Goal: Task Accomplishment & Management: Use online tool/utility

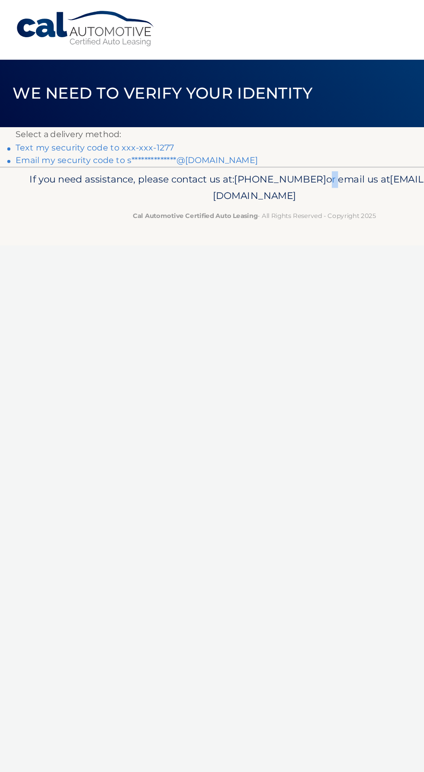
click at [135, 120] on link "Text my security code to xxx-xxx-1277" at bounding box center [79, 123] width 132 height 8
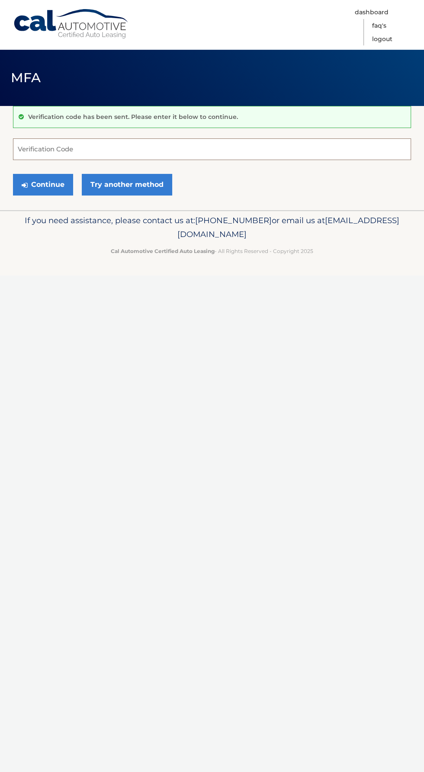
click at [167, 138] on input "Verification Code" at bounding box center [212, 149] width 398 height 22
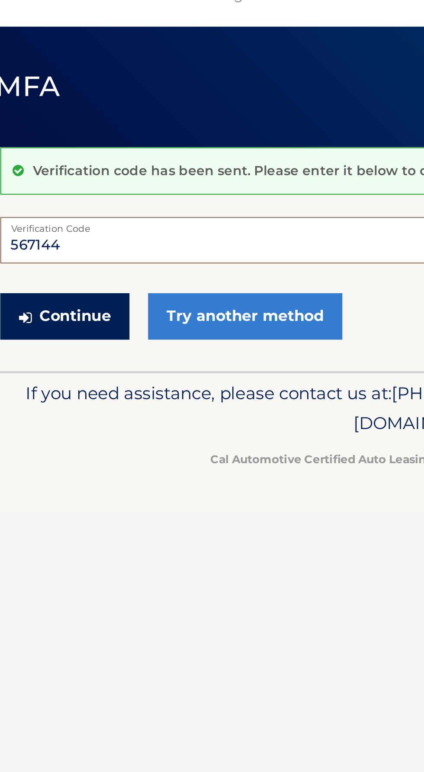
type input "567144"
click at [48, 176] on button "Continue" at bounding box center [43, 185] width 60 height 22
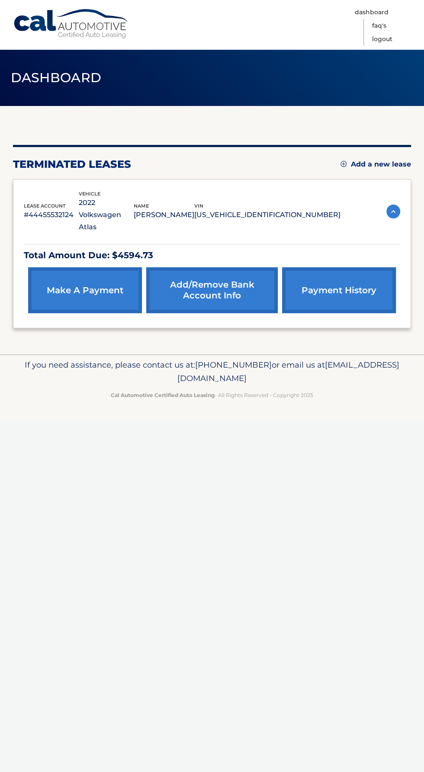
click at [90, 277] on link "make a payment" at bounding box center [85, 290] width 114 height 46
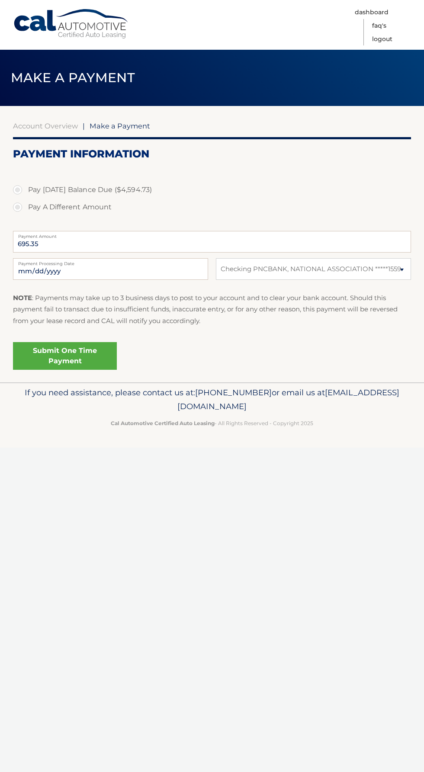
select select "ODYzMWEyNmUtMWJlYy00NjNhLTg0NzAtYmIxMGQyMjU2YzY2"
click at [84, 353] on link "Submit One Time Payment" at bounding box center [65, 356] width 104 height 28
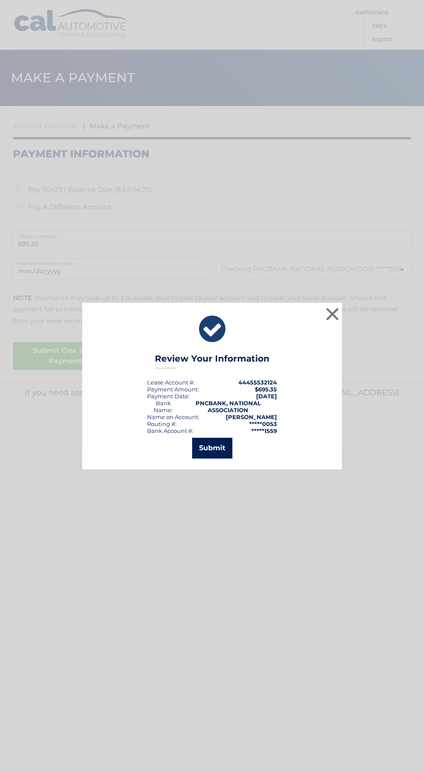
click at [218, 446] on button "Submit" at bounding box center [212, 448] width 40 height 21
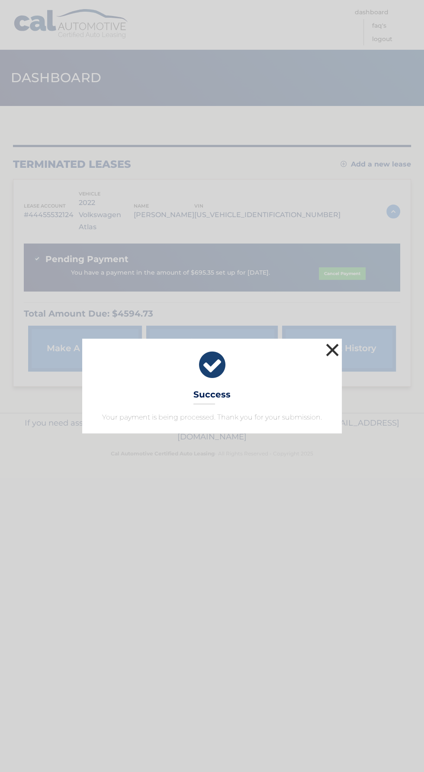
click at [335, 341] on button "×" at bounding box center [332, 349] width 17 height 17
